Goal: Navigation & Orientation: Find specific page/section

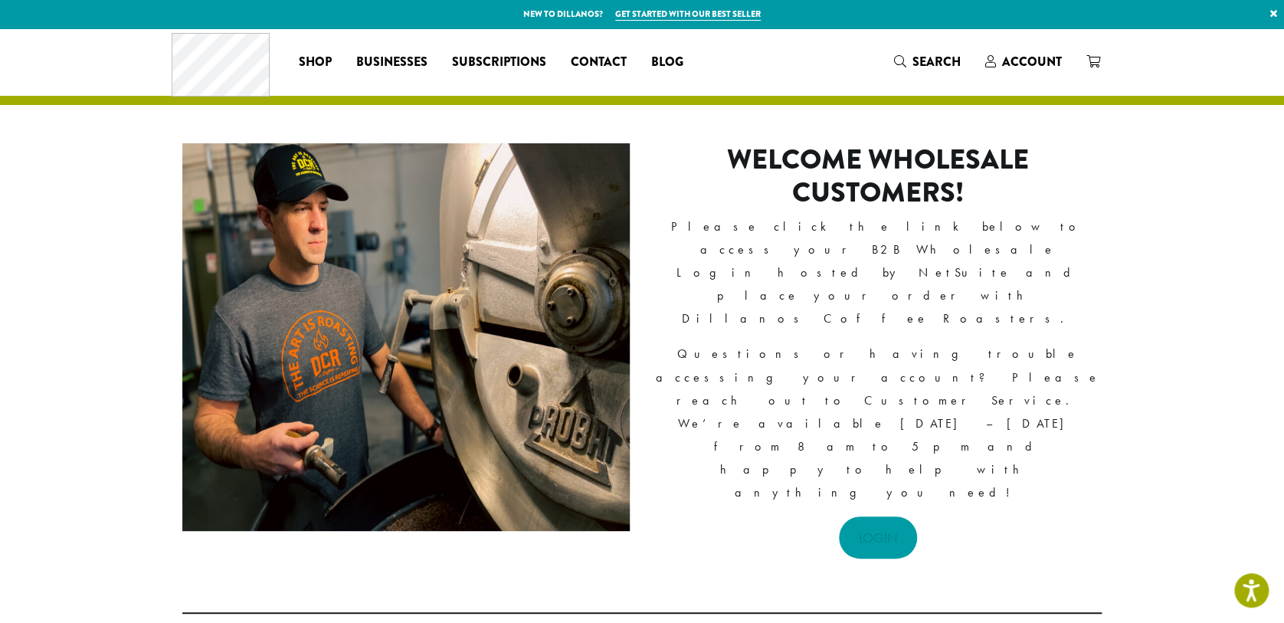
click at [876, 516] on link "LOGIN" at bounding box center [878, 537] width 79 height 42
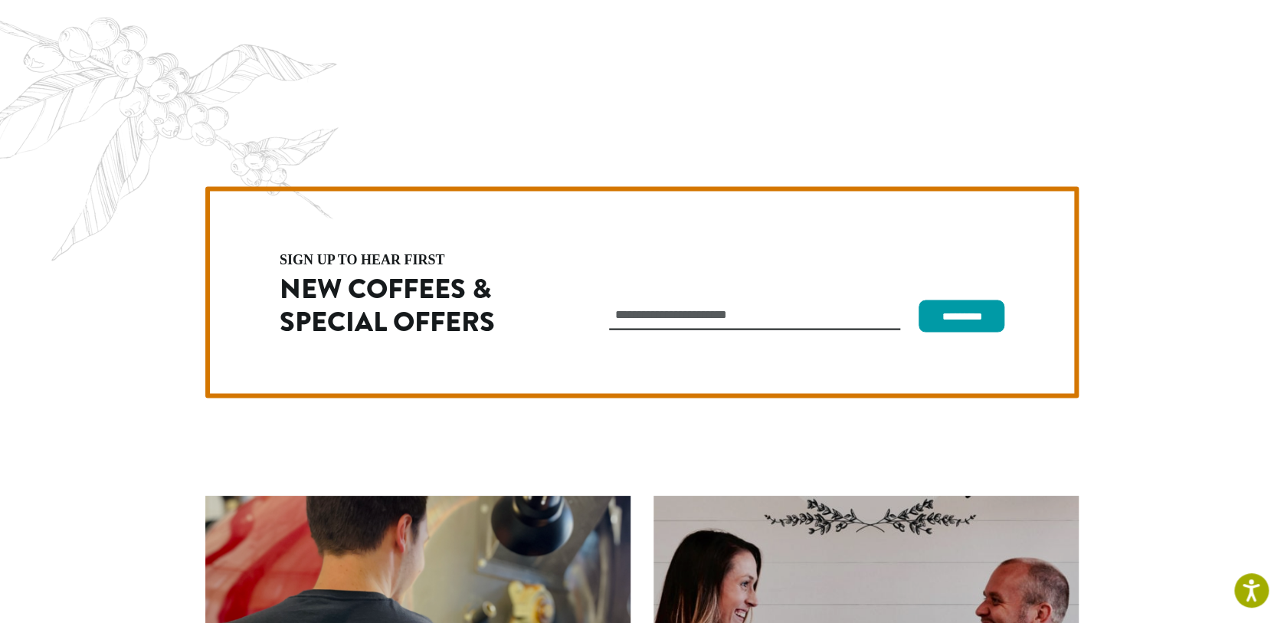
scroll to position [4326, 0]
